Goal: Task Accomplishment & Management: Manage account settings

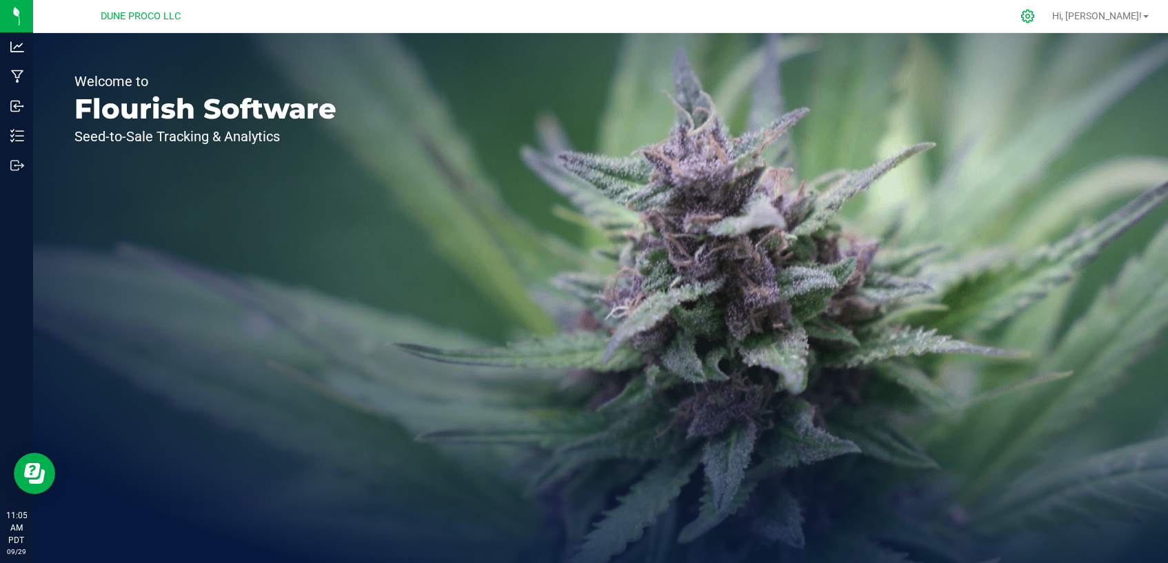
click at [1038, 22] on div at bounding box center [1028, 16] width 19 height 14
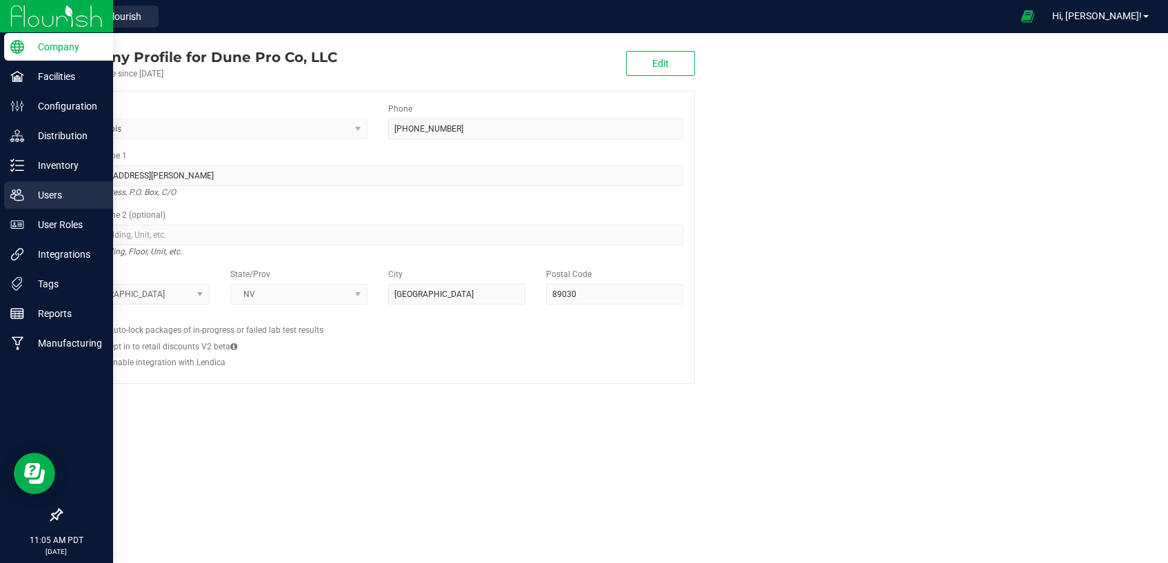
click at [17, 194] on icon at bounding box center [17, 195] width 14 height 14
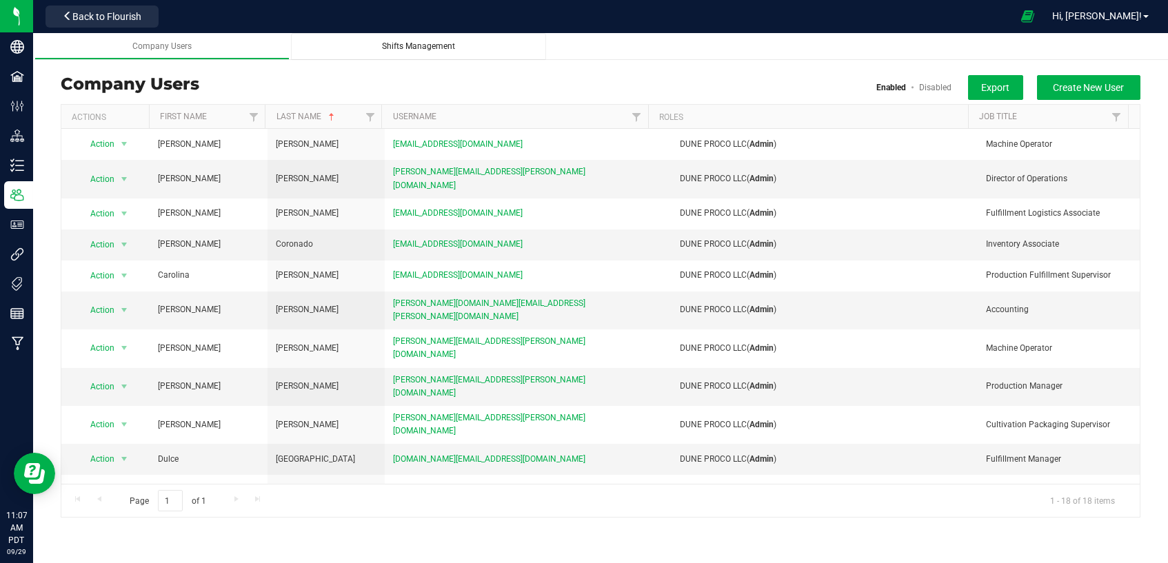
click at [422, 54] on link "Shifts Management" at bounding box center [418, 46] width 255 height 27
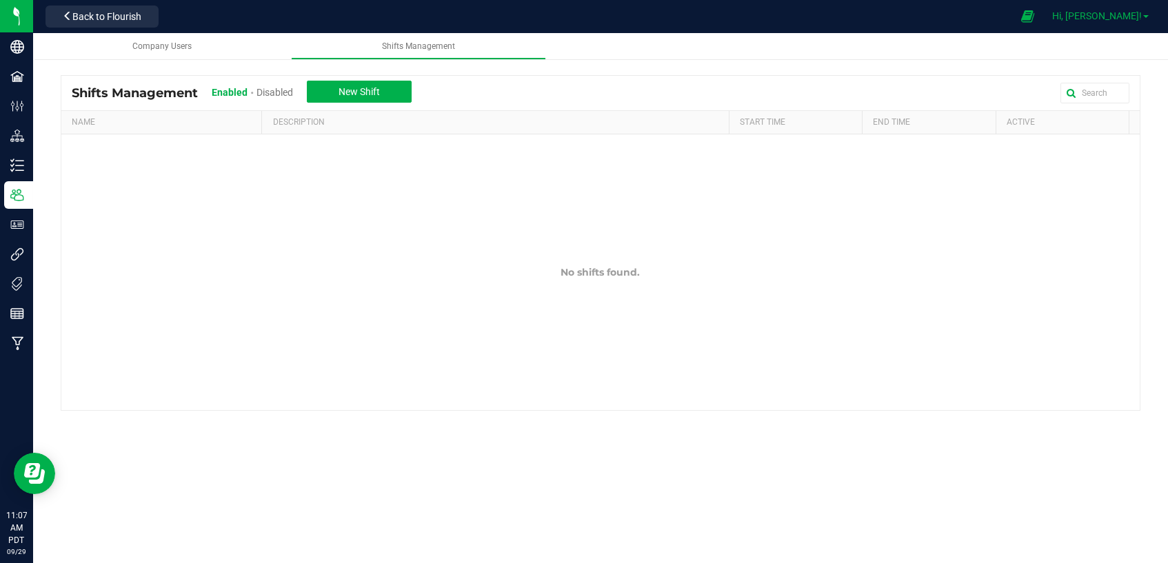
click at [1123, 22] on link "Hi, [PERSON_NAME]!" at bounding box center [1101, 16] width 108 height 14
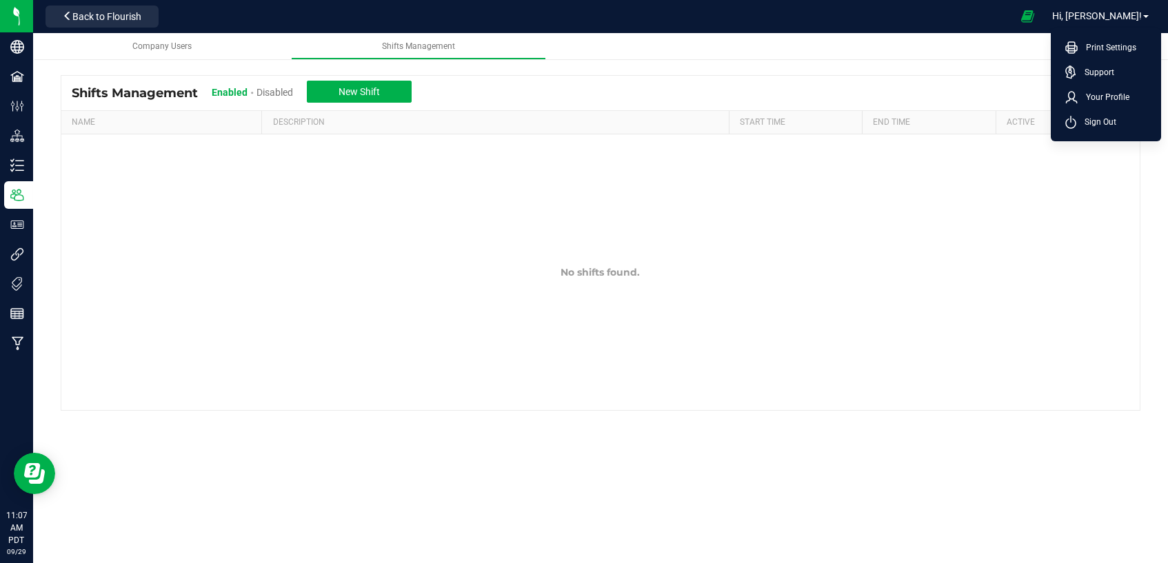
click at [1113, 134] on ul "Print Settings Support Your Profile Sign Out" at bounding box center [1106, 84] width 110 height 113
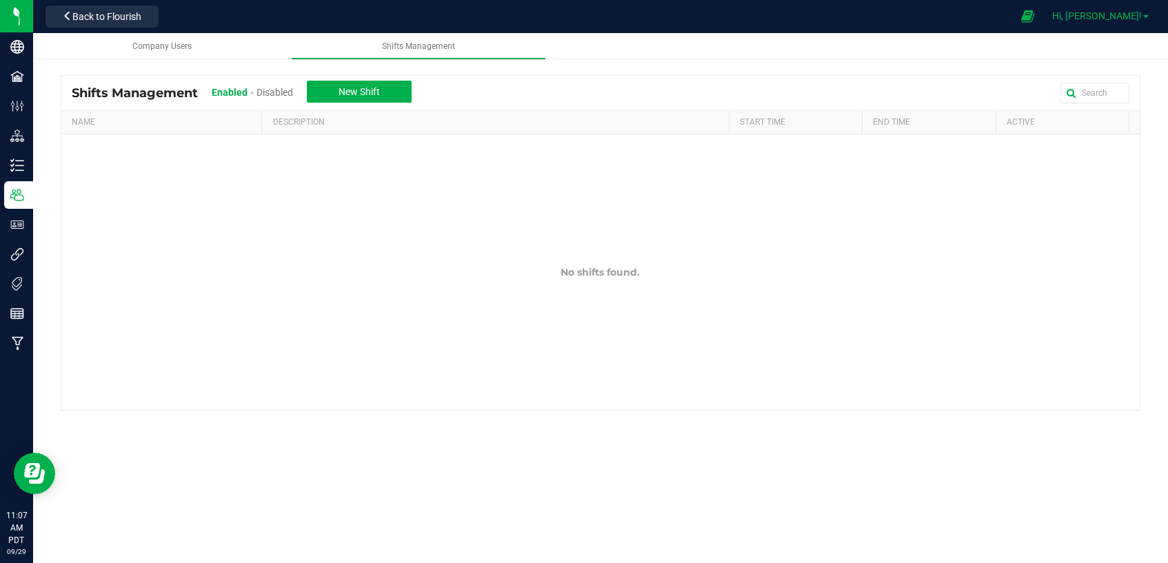
click at [1105, 12] on span "Hi, [PERSON_NAME]!" at bounding box center [1097, 15] width 90 height 11
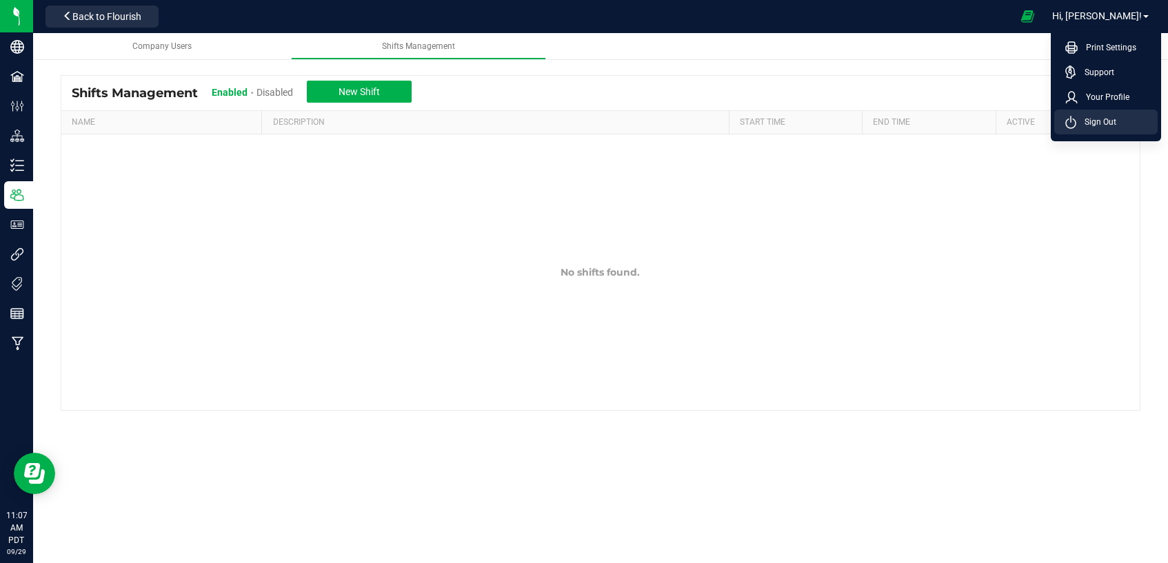
click at [1099, 120] on span "Sign Out" at bounding box center [1096, 122] width 40 height 14
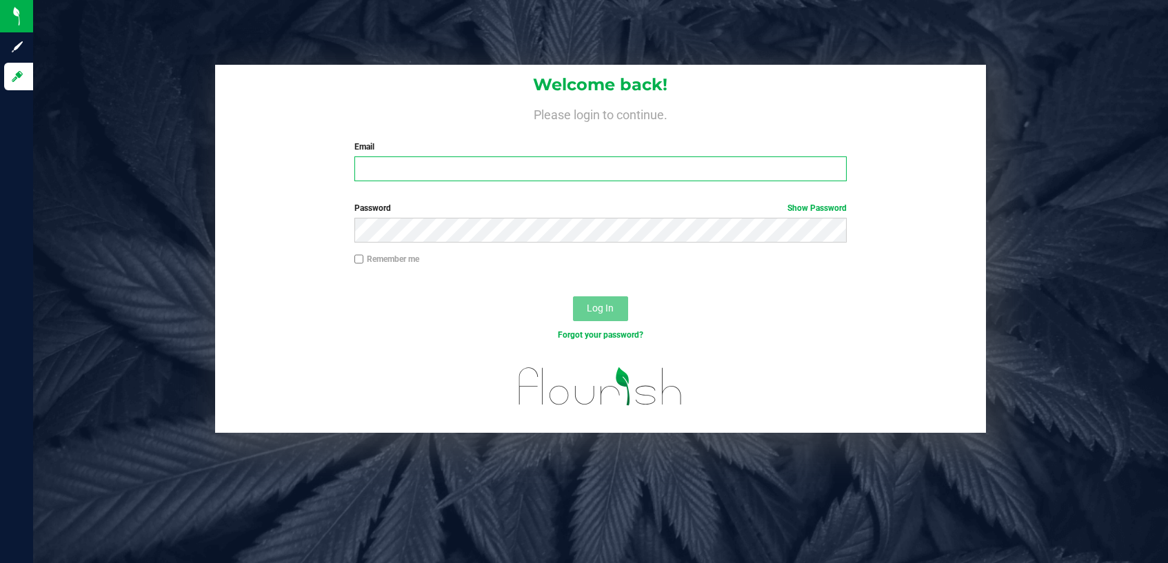
type input "[PERSON_NAME][EMAIL_ADDRESS][PERSON_NAME][DOMAIN_NAME]"
